Goal: Check status: Check status

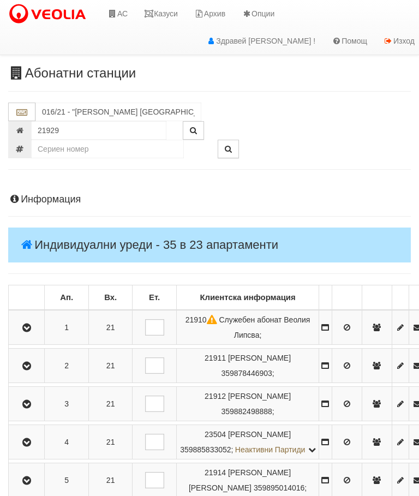
scroll to position [1002, 0]
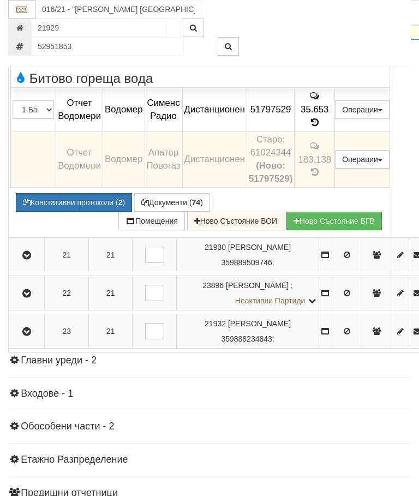
type input "52951853"
click at [224, 44] on button "button" at bounding box center [228, 46] width 21 height 19
type input "154/1 - "[PERSON_NAME] [GEOGRAPHIC_DATA] " ЕАД"
type input "18017"
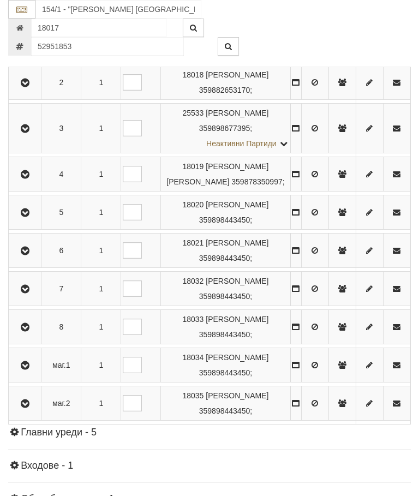
scroll to position [292, 0]
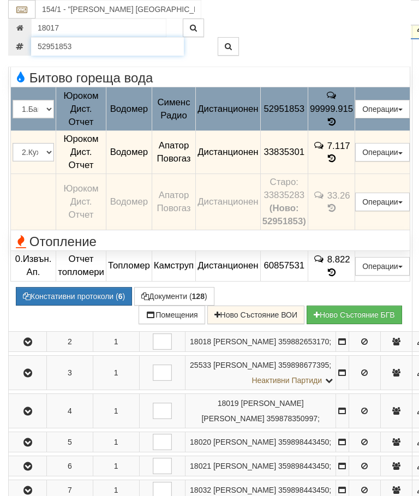
click at [82, 45] on input "52951853" at bounding box center [107, 46] width 153 height 19
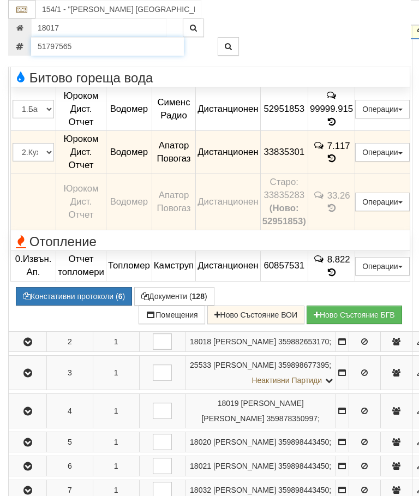
type input "51797565"
click at [224, 42] on button "button" at bounding box center [228, 46] width 21 height 19
type input "149/3,4 - "[PERSON_NAME] [GEOGRAPHIC_DATA] " ЕАД"
type input "7501"
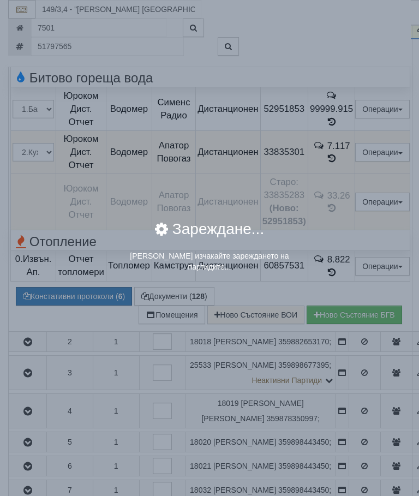
click at [79, 47] on div "× Зареждане... Моля изчакайте зареждането на партидите..." at bounding box center [209, 139] width 409 height 278
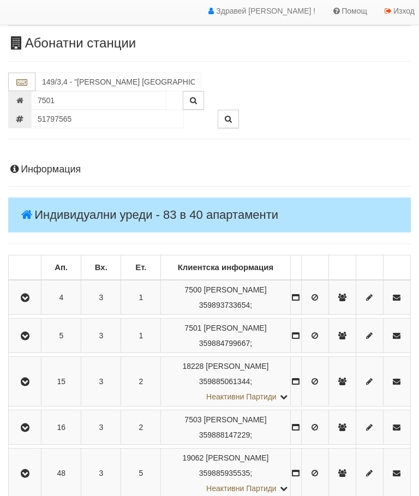
scroll to position [330, 0]
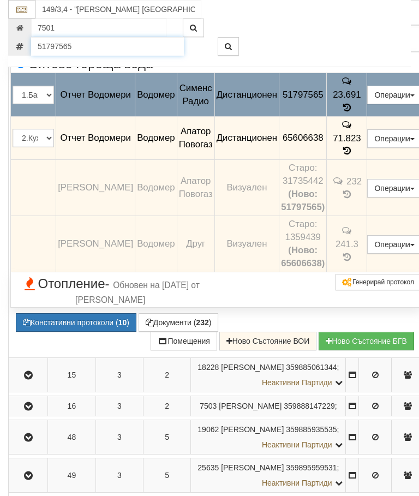
click at [80, 46] on input "51797565" at bounding box center [107, 46] width 153 height 19
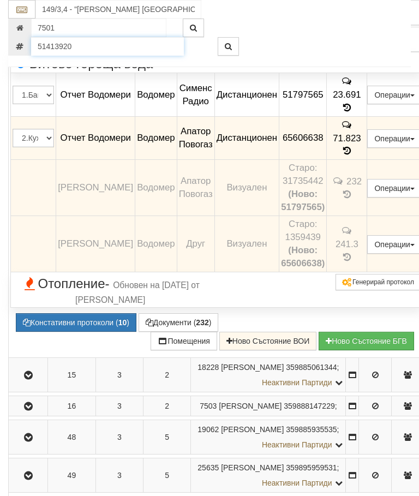
type input "51413920"
click at [230, 42] on button "button" at bounding box center [228, 46] width 21 height 19
type input "150/1А - "ТЕХЕМ СЪРВИСИС" ЕООД"
type input "15851"
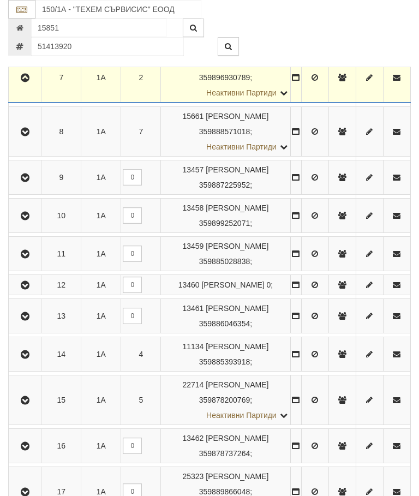
scroll to position [528, 0]
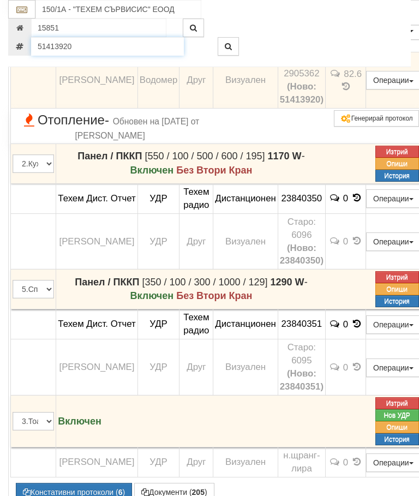
click at [77, 46] on input "51413920" at bounding box center [107, 46] width 153 height 19
click at [226, 45] on icon "button" at bounding box center [228, 47] width 7 height 8
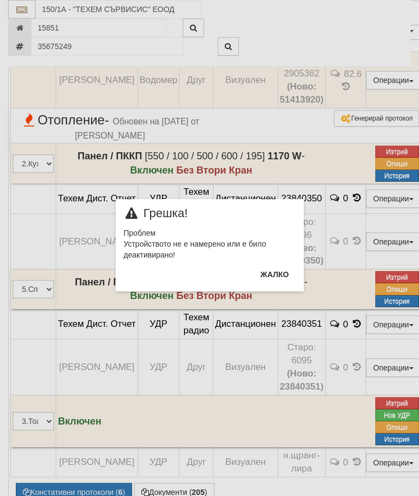
click at [263, 275] on button "Жалко" at bounding box center [274, 274] width 41 height 17
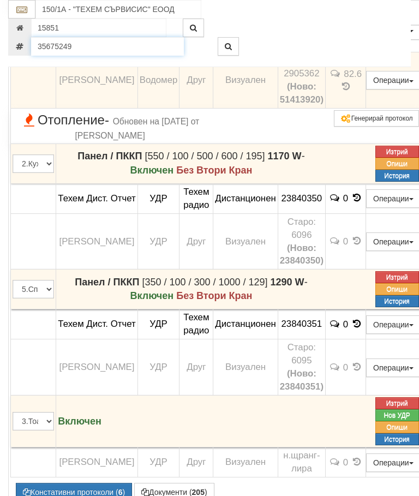
click at [77, 51] on input "35675249" at bounding box center [107, 46] width 153 height 19
type input "51412802"
click at [224, 50] on button "button" at bounding box center [228, 46] width 21 height 19
type input "148/2,3 - "[PERSON_NAME] [GEOGRAPHIC_DATA] " ЕАД"
type input "20768"
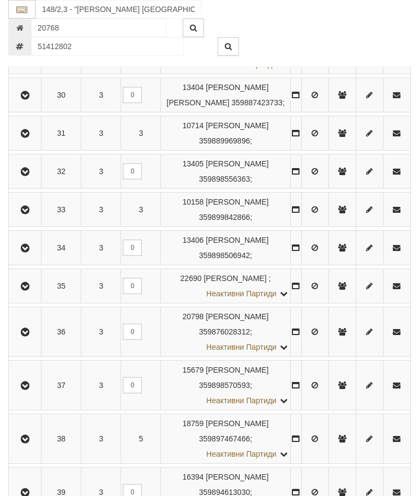
scroll to position [2196, 0]
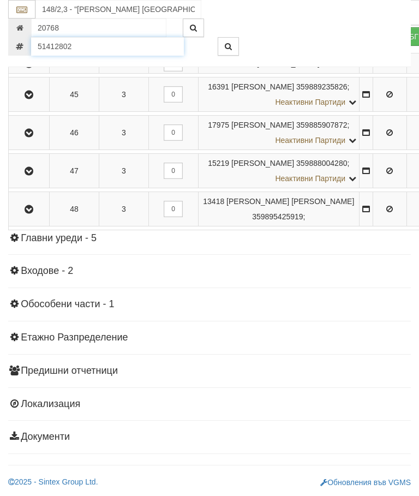
click at [81, 48] on input "51412802" at bounding box center [107, 46] width 153 height 19
type input "51413920"
click at [232, 42] on button "button" at bounding box center [228, 46] width 21 height 19
click at [227, 44] on icon "button" at bounding box center [228, 47] width 7 height 8
click at [225, 45] on icon "button" at bounding box center [228, 47] width 7 height 8
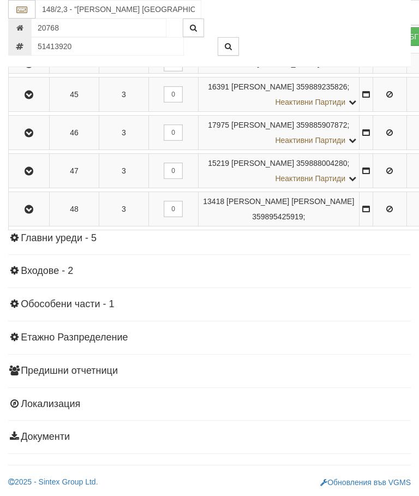
click at [220, 45] on button "button" at bounding box center [228, 46] width 21 height 19
click at [222, 44] on button "button" at bounding box center [228, 46] width 21 height 19
click at [221, 43] on button "button" at bounding box center [228, 46] width 21 height 19
click at [219, 44] on button "button" at bounding box center [228, 46] width 21 height 19
click at [219, 43] on button "button" at bounding box center [228, 46] width 21 height 19
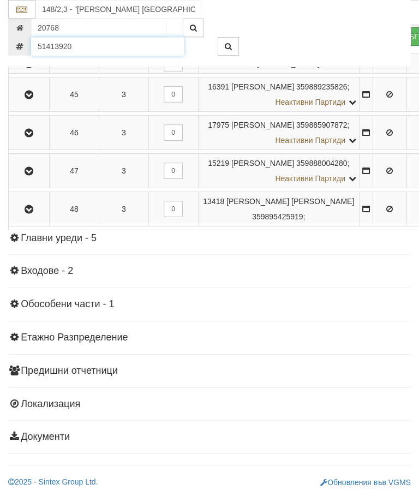
click at [80, 43] on input "51413920" at bounding box center [107, 46] width 153 height 19
type input "52951853"
click at [222, 49] on button "button" at bounding box center [228, 46] width 21 height 19
type input "154/1 - "[PERSON_NAME] [GEOGRAPHIC_DATA] " ЕАД"
type input "18017"
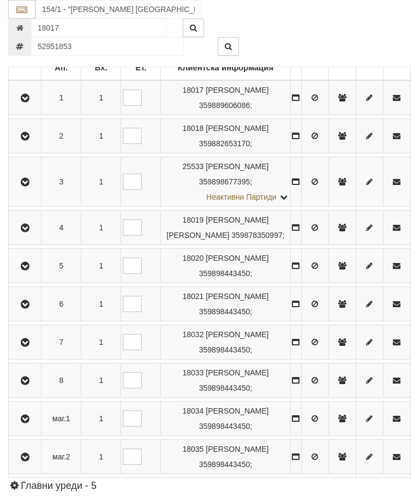
scroll to position [292, 0]
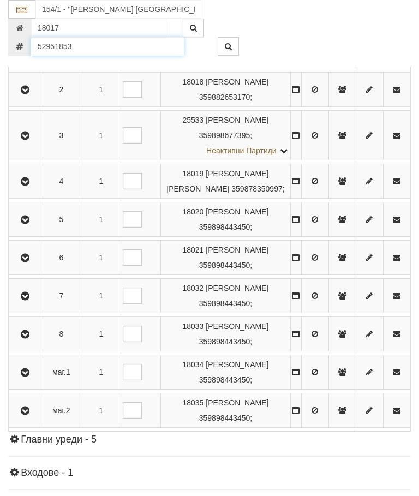
click at [79, 49] on input "52951853" at bounding box center [107, 46] width 153 height 19
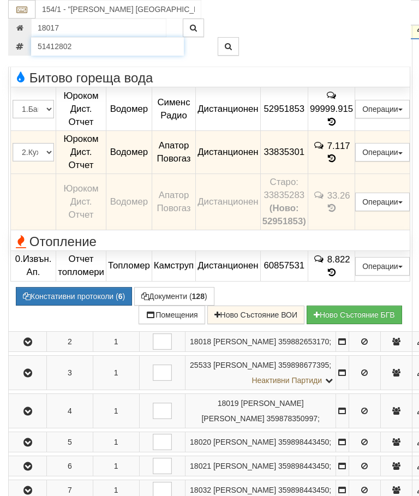
type input "51412802"
click at [222, 45] on button "button" at bounding box center [228, 46] width 21 height 19
type input "148/2,3 - "[PERSON_NAME] [GEOGRAPHIC_DATA] " ЕАД"
type input "20768"
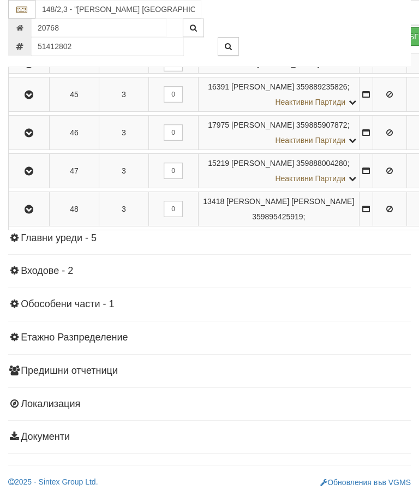
scroll to position [1988, 0]
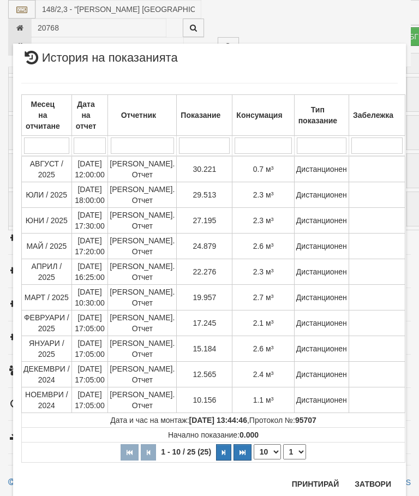
click at [365, 477] on button "Затвори" at bounding box center [373, 483] width 50 height 17
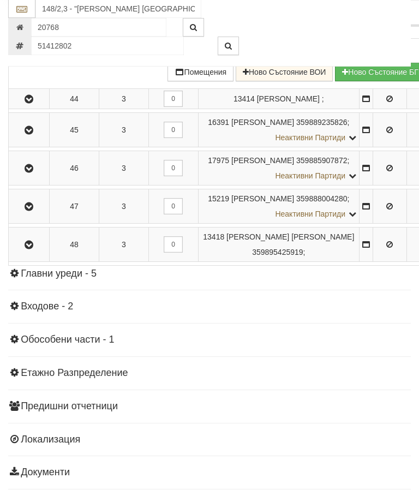
scroll to position [1867, 0]
click at [83, 38] on input "51412802" at bounding box center [107, 46] width 153 height 19
type input "52951852"
click at [228, 44] on icon "button" at bounding box center [228, 47] width 7 height 8
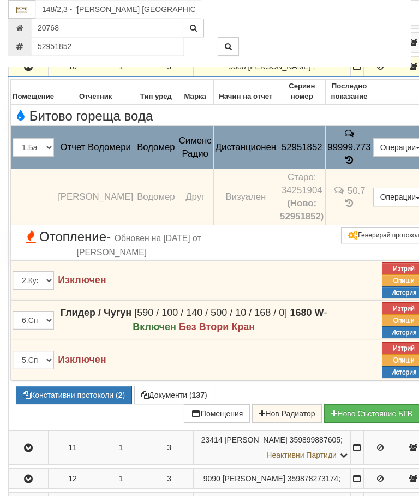
scroll to position [557, 0]
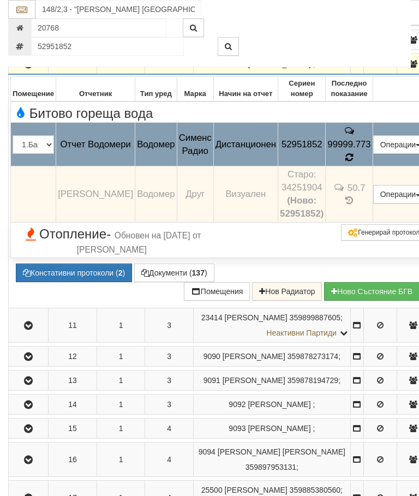
click at [344, 163] on icon at bounding box center [349, 157] width 11 height 12
